Goal: Transaction & Acquisition: Obtain resource

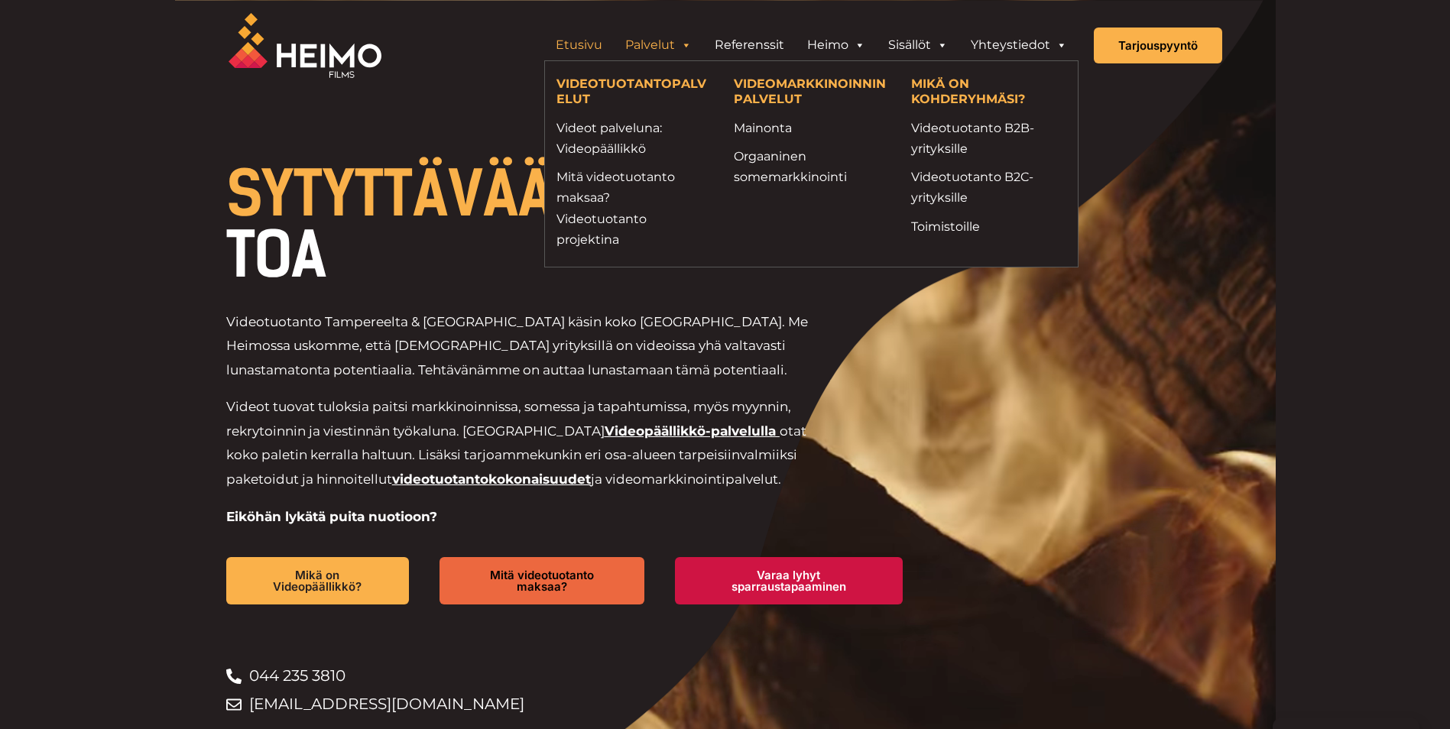
click at [688, 43] on span "Header Widget 1" at bounding box center [685, 45] width 12 height 31
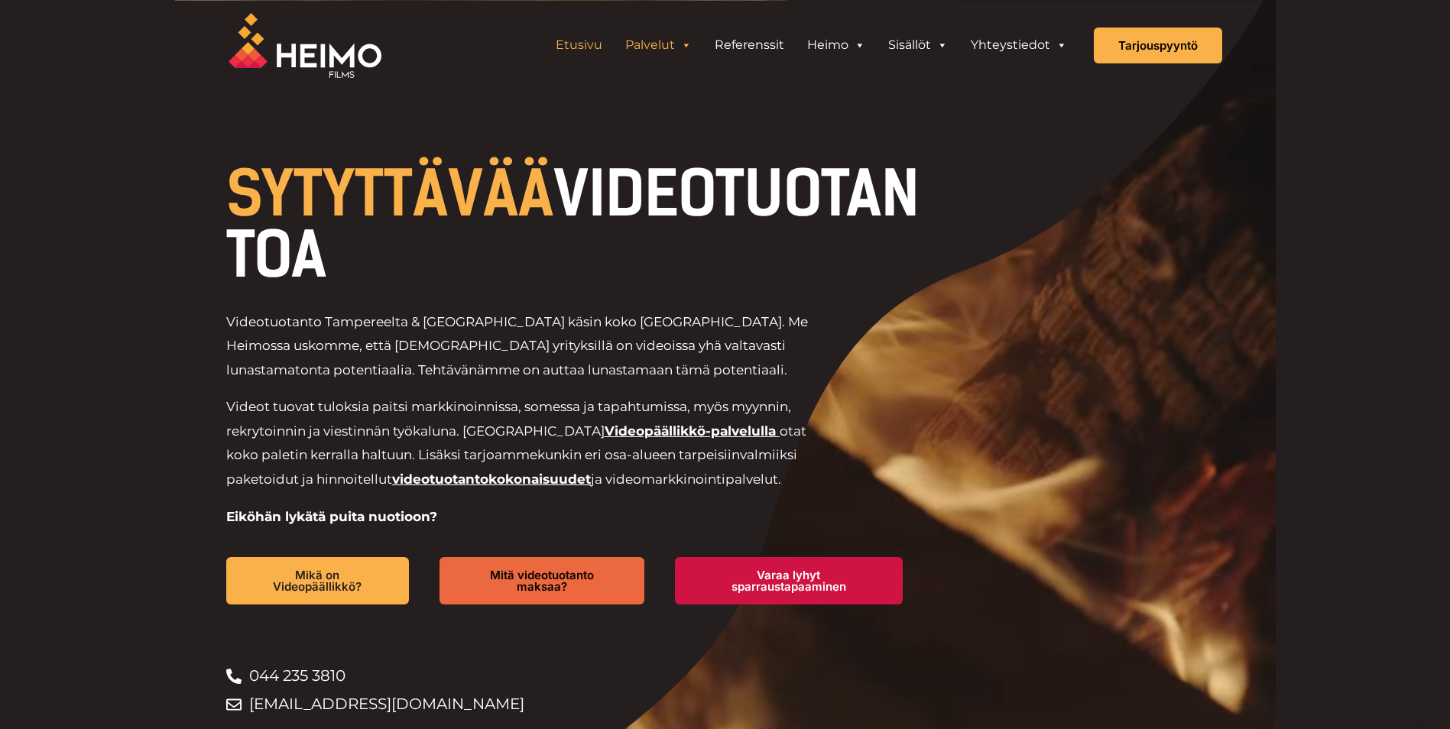
click at [688, 43] on span "Header Widget 1" at bounding box center [685, 45] width 12 height 31
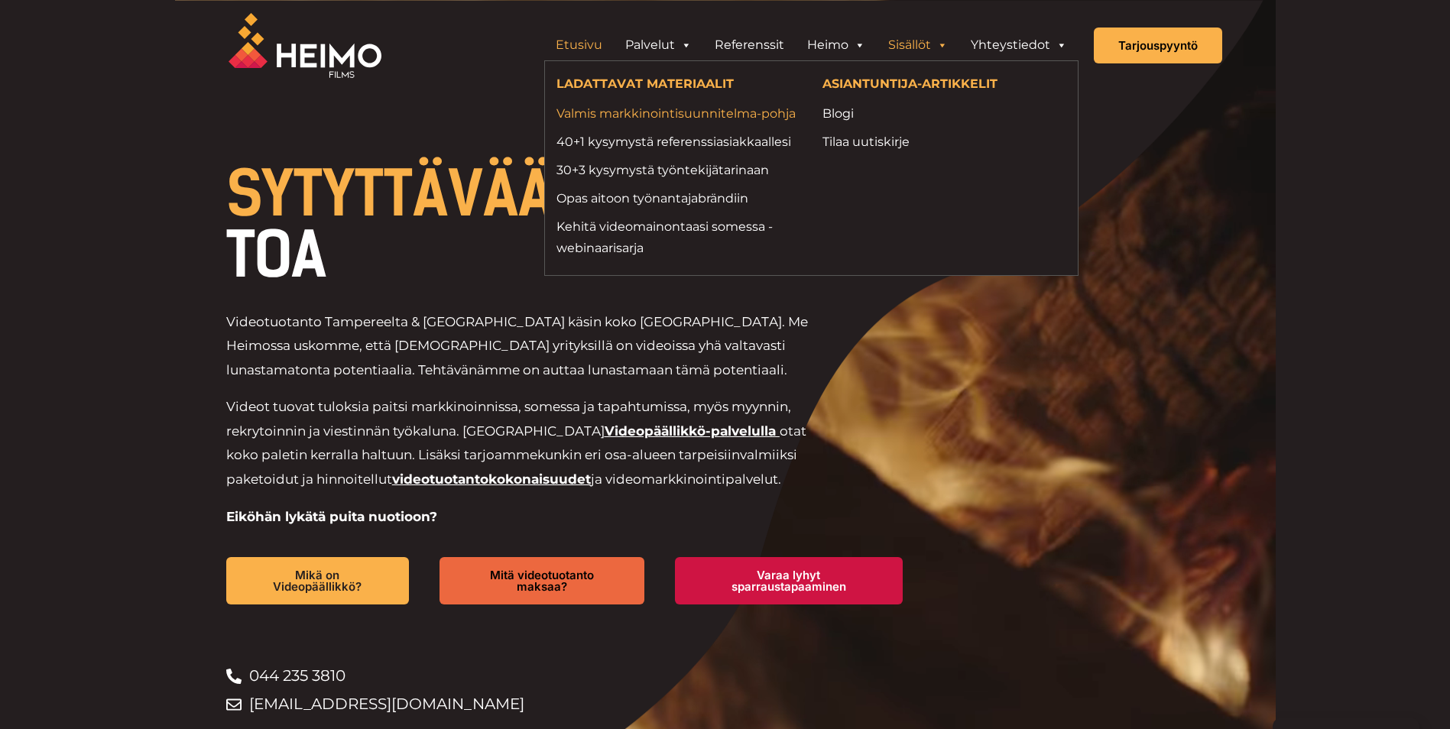
click at [692, 113] on link "Valmis markkinointisuunnitelma-pohja" at bounding box center [678, 113] width 244 height 21
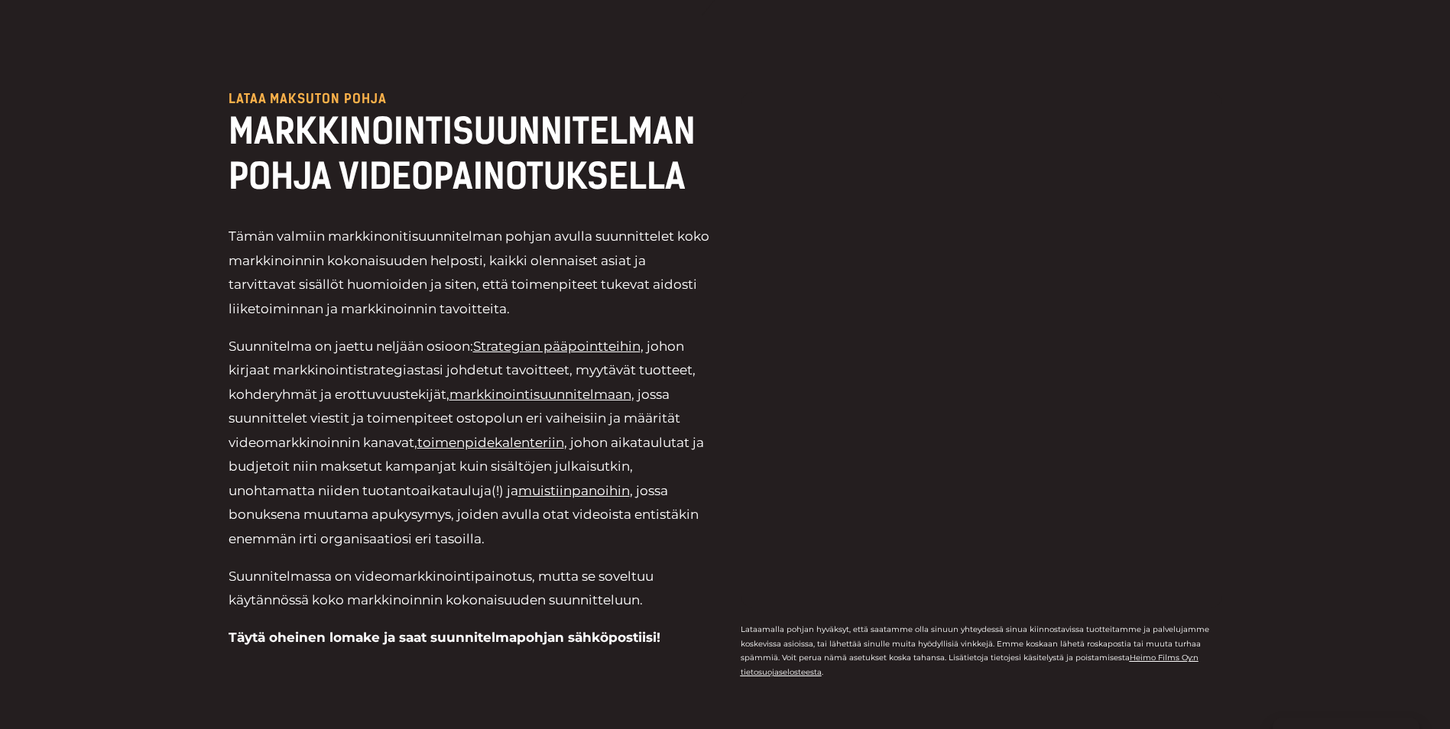
scroll to position [458, 0]
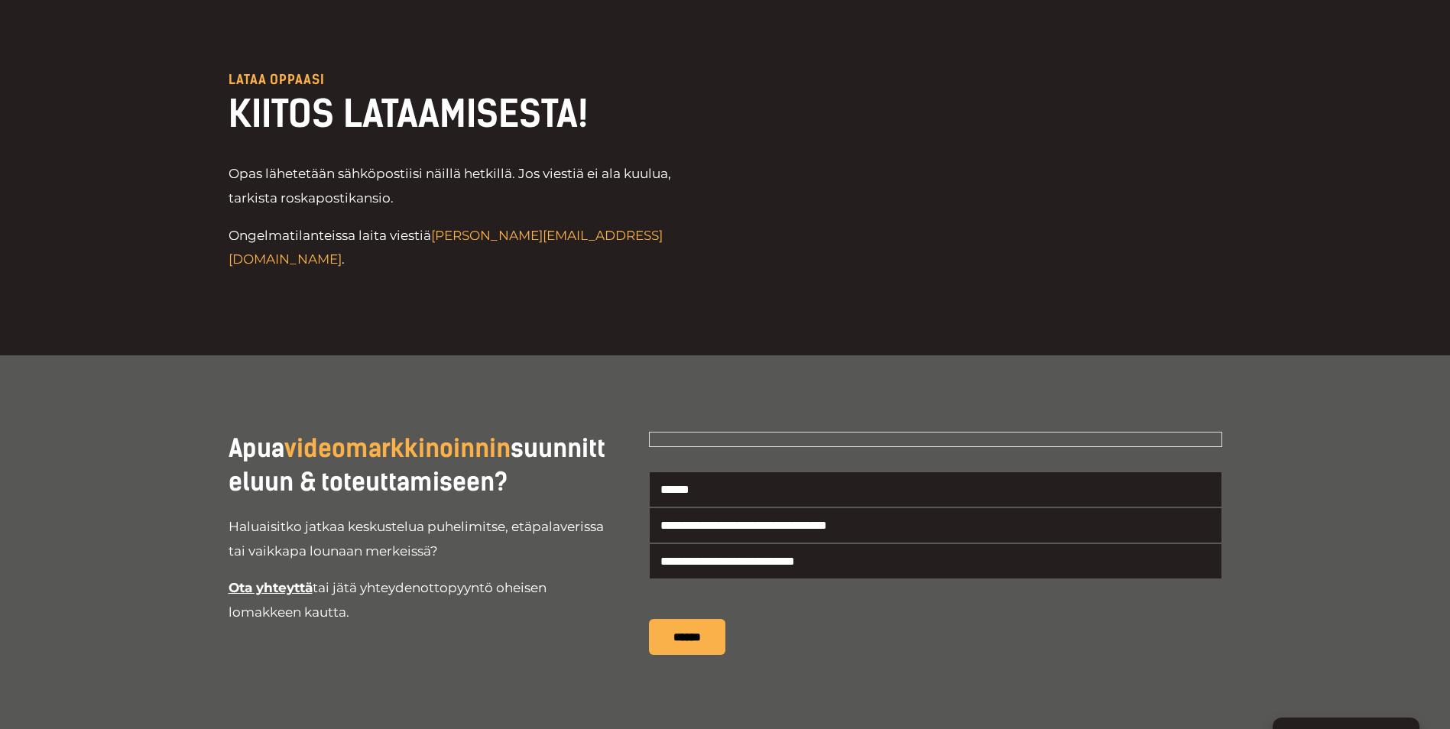
scroll to position [611, 0]
